Goal: Information Seeking & Learning: Learn about a topic

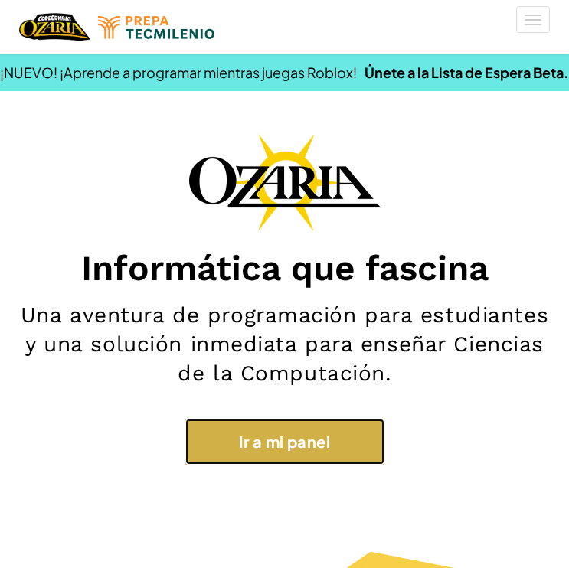
click at [260, 457] on link "Ir a mi panel" at bounding box center [284, 442] width 199 height 46
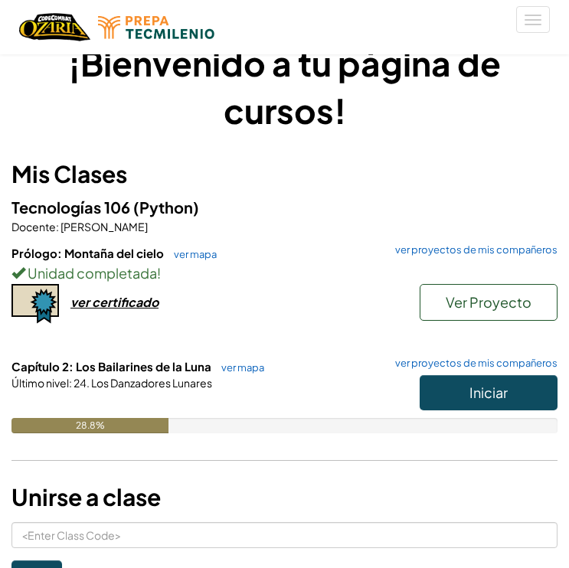
scroll to position [45, 0]
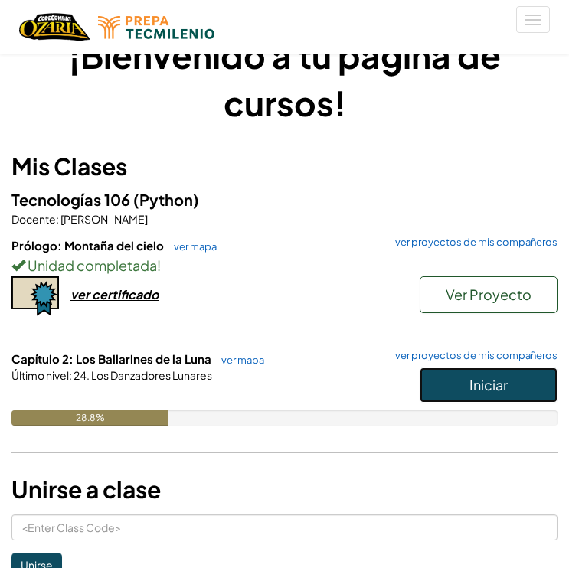
click at [452, 375] on button "Iniciar" at bounding box center [489, 384] width 138 height 35
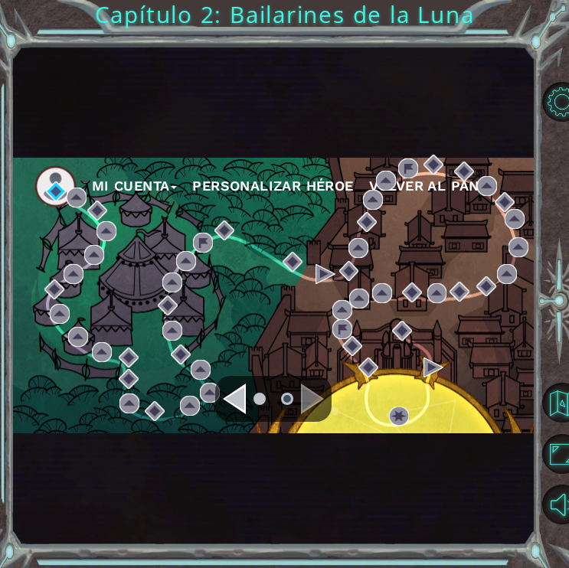
click at [247, 397] on ul at bounding box center [273, 399] width 55 height 31
click at [237, 393] on div "Navigate to the previous page" at bounding box center [234, 399] width 23 height 31
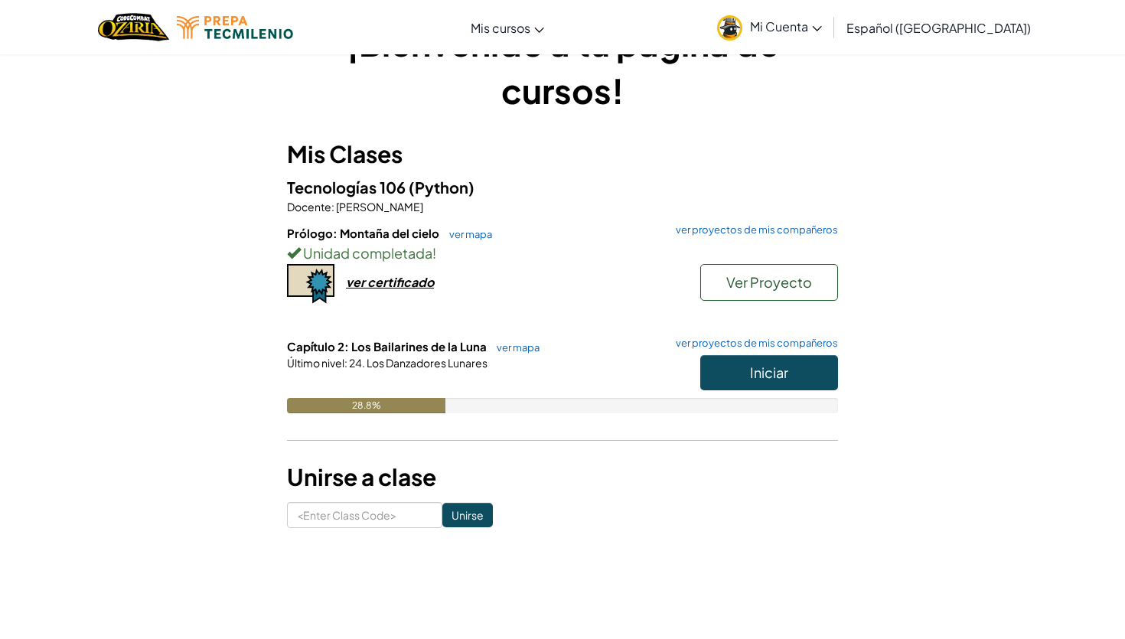
scroll to position [59, 0]
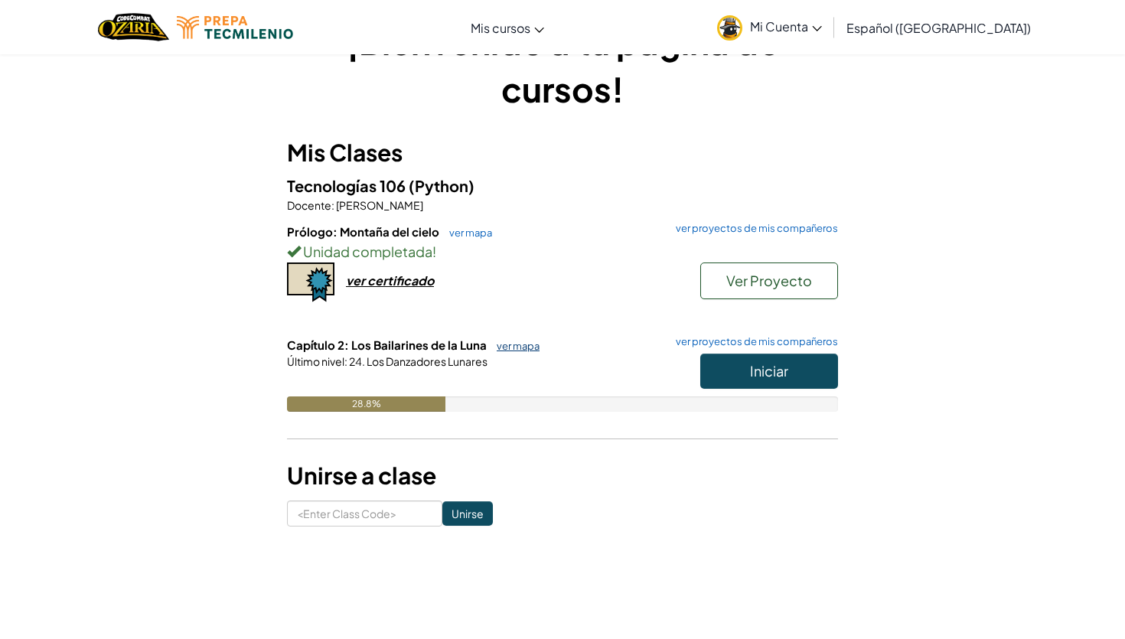
click at [514, 340] on link "ver mapa" at bounding box center [514, 346] width 51 height 12
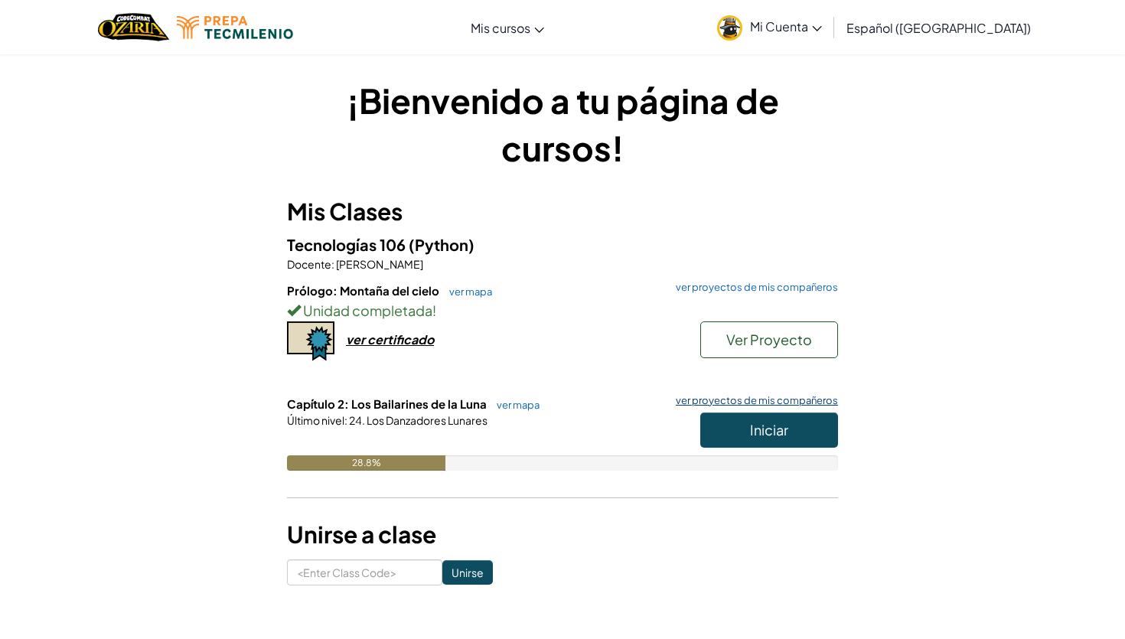
click at [568, 403] on link "ver proyectos de mis compañeros" at bounding box center [753, 401] width 170 height 10
